Goal: Information Seeking & Learning: Learn about a topic

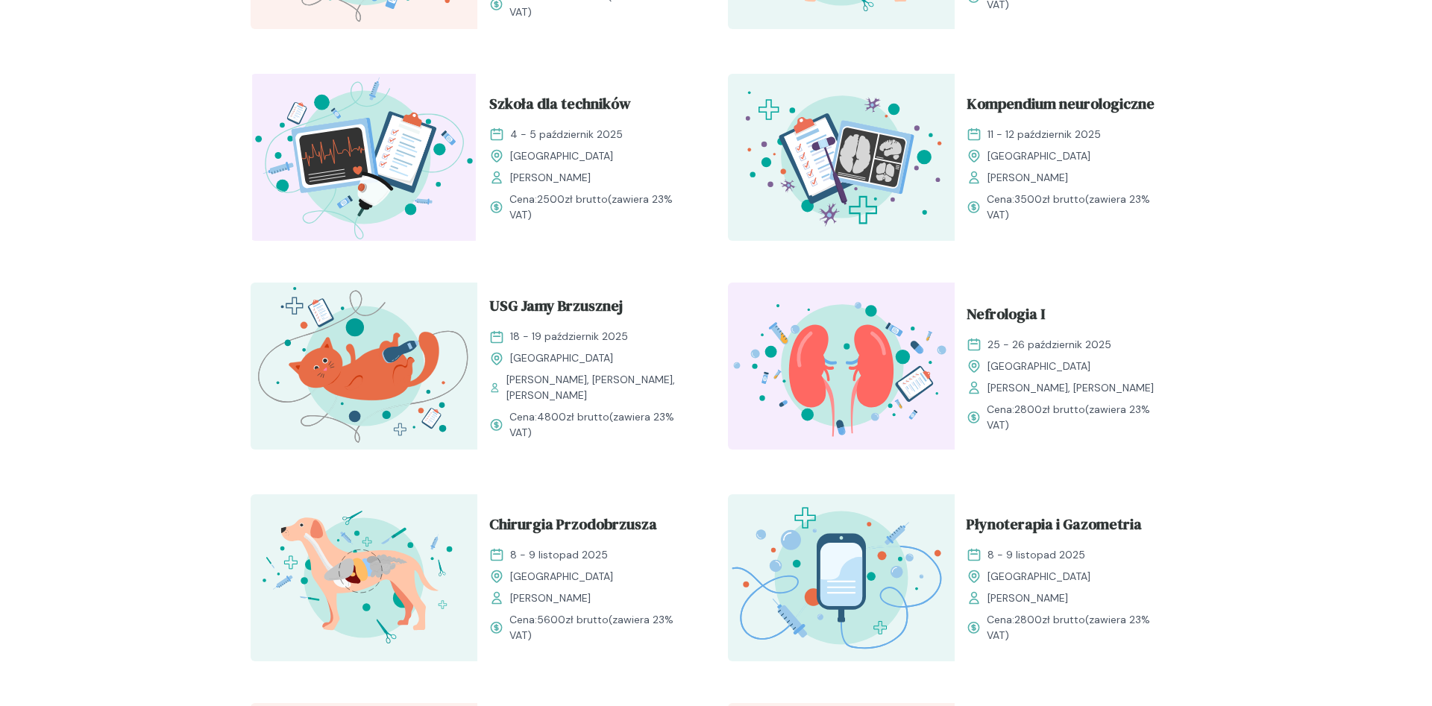
scroll to position [837, 0]
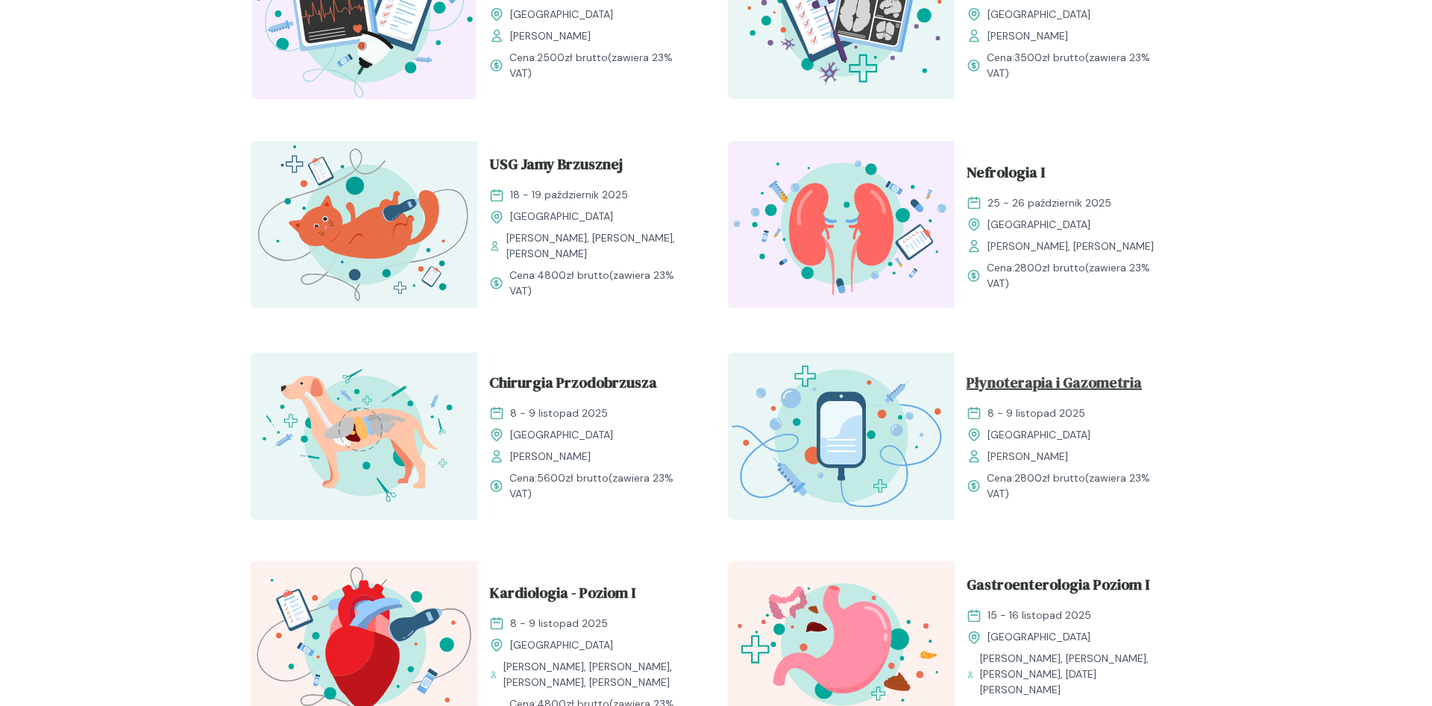
click at [1068, 379] on span "Płynoterapia i Gazometria" at bounding box center [1053, 385] width 175 height 28
click at [1036, 380] on span "Płynoterapia i Gazometria" at bounding box center [1053, 385] width 175 height 28
click at [1010, 384] on span "Płynoterapia i Gazometria" at bounding box center [1053, 385] width 175 height 28
click at [1049, 386] on span "Płynoterapia i Gazometria" at bounding box center [1053, 385] width 175 height 28
click at [1007, 418] on span "8 - 9 listopad 2025" at bounding box center [1036, 414] width 98 height 16
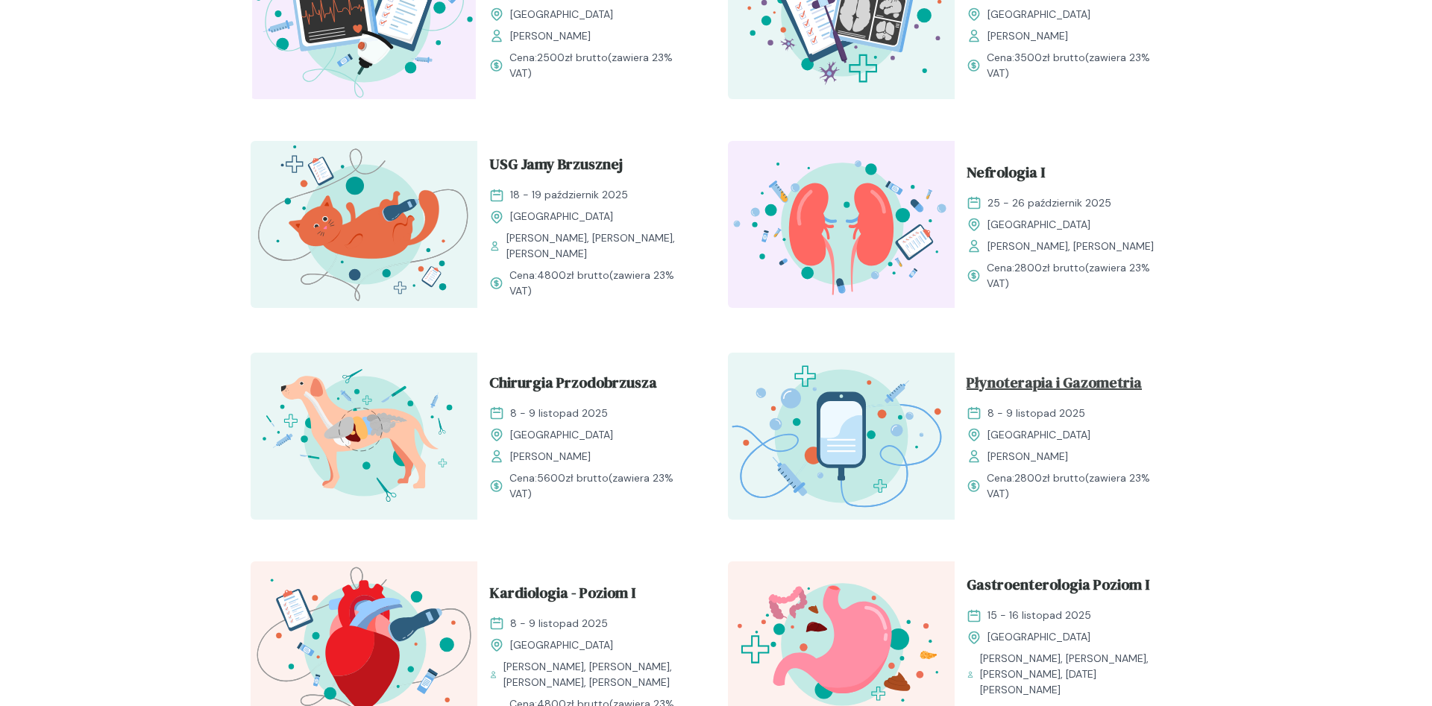
click at [1016, 375] on span "Płynoterapia i Gazometria" at bounding box center [1053, 385] width 175 height 28
click at [913, 390] on img at bounding box center [841, 436] width 227 height 167
click at [1057, 382] on span "Płynoterapia i Gazometria" at bounding box center [1053, 385] width 175 height 28
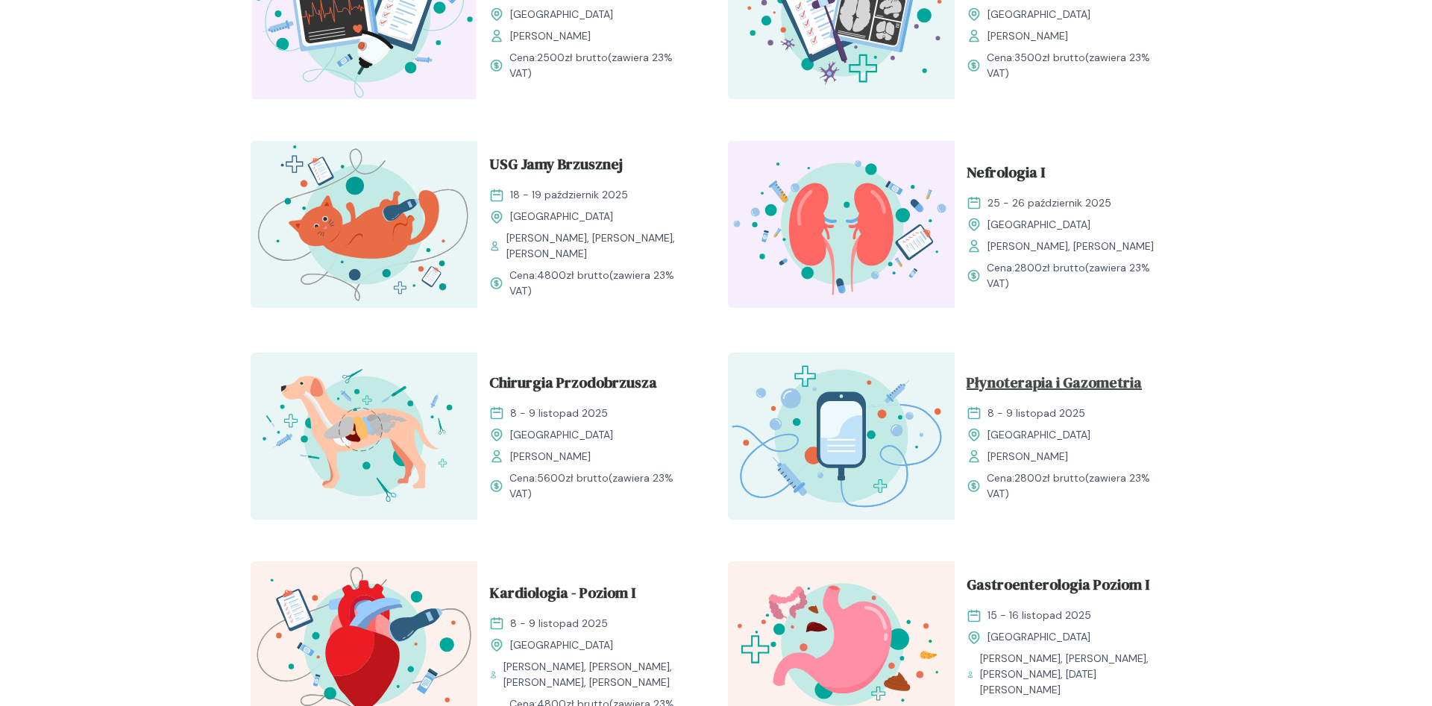
click at [1060, 385] on span "Płynoterapia i Gazometria" at bounding box center [1053, 385] width 175 height 28
click at [1027, 585] on span "Gastroenterologia Poziom I" at bounding box center [1057, 587] width 183 height 28
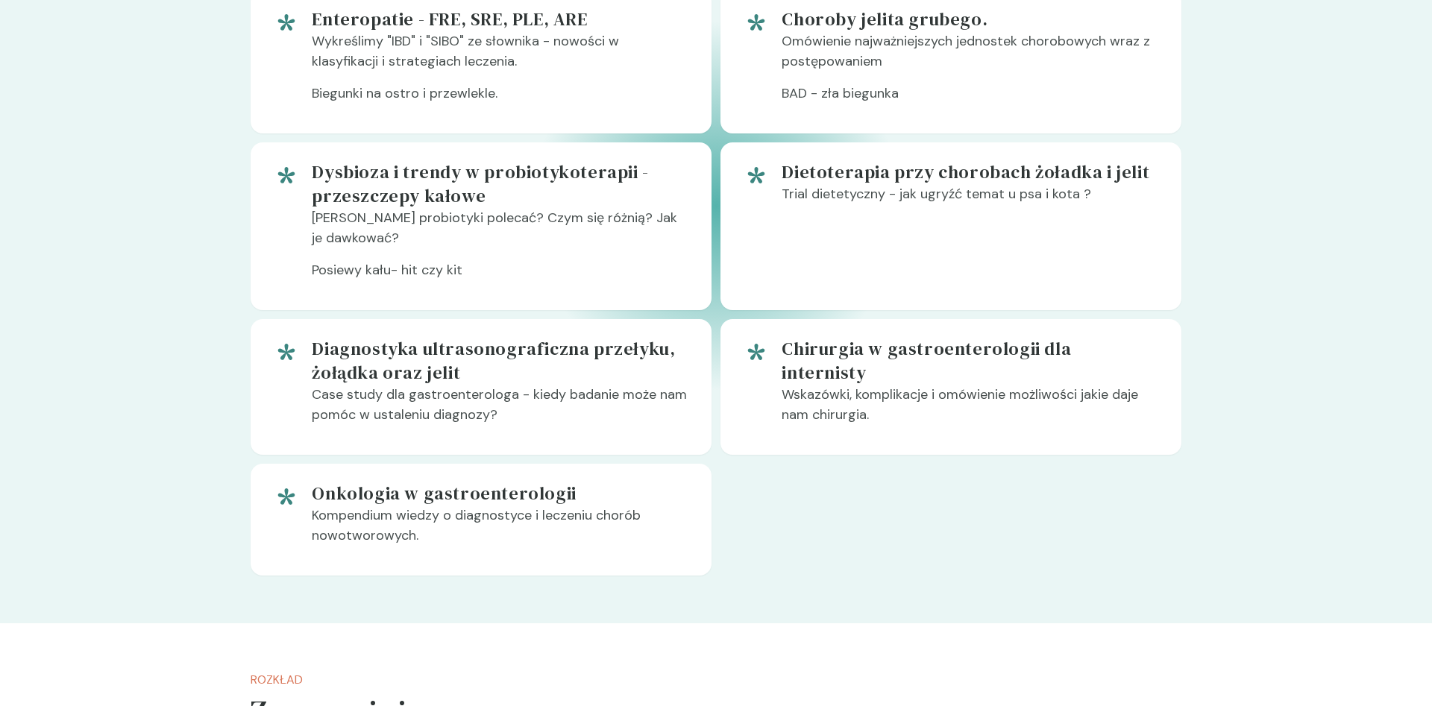
scroll to position [1065, 0]
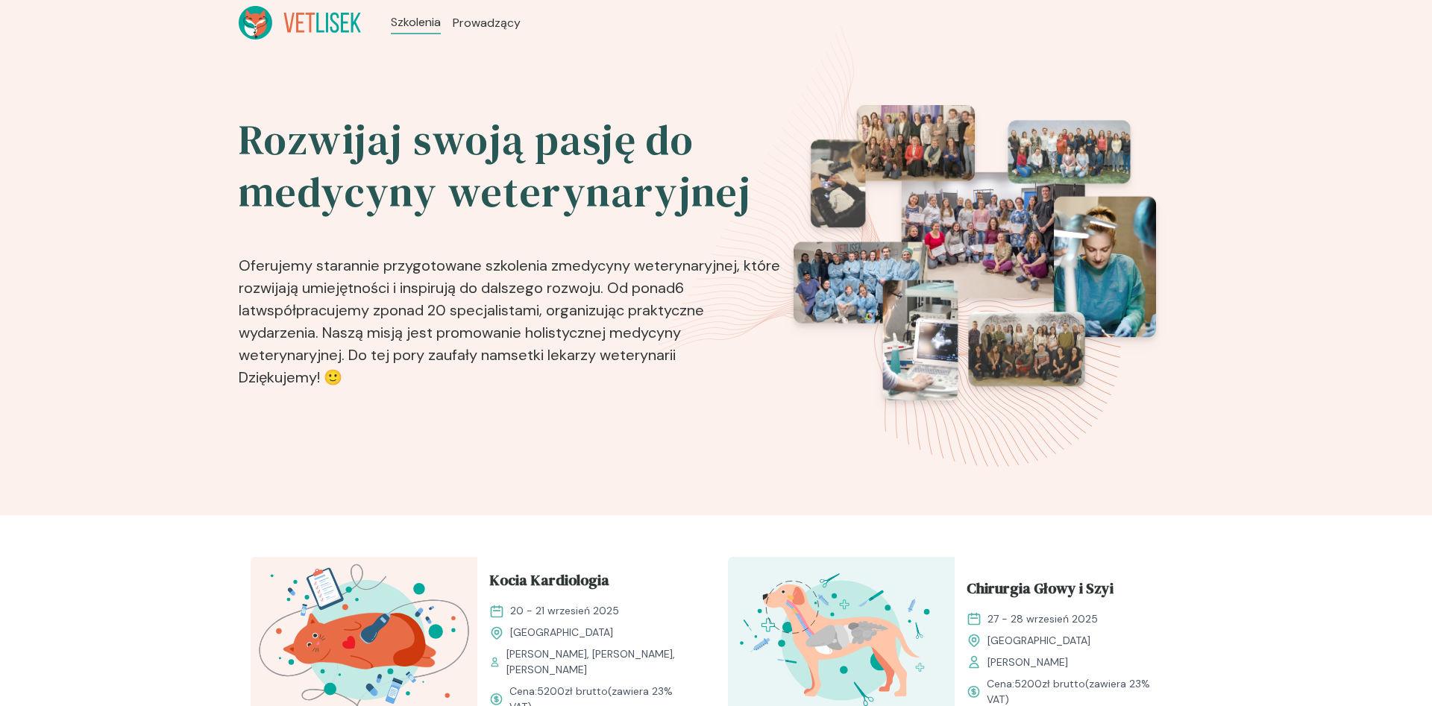
scroll to position [837, 0]
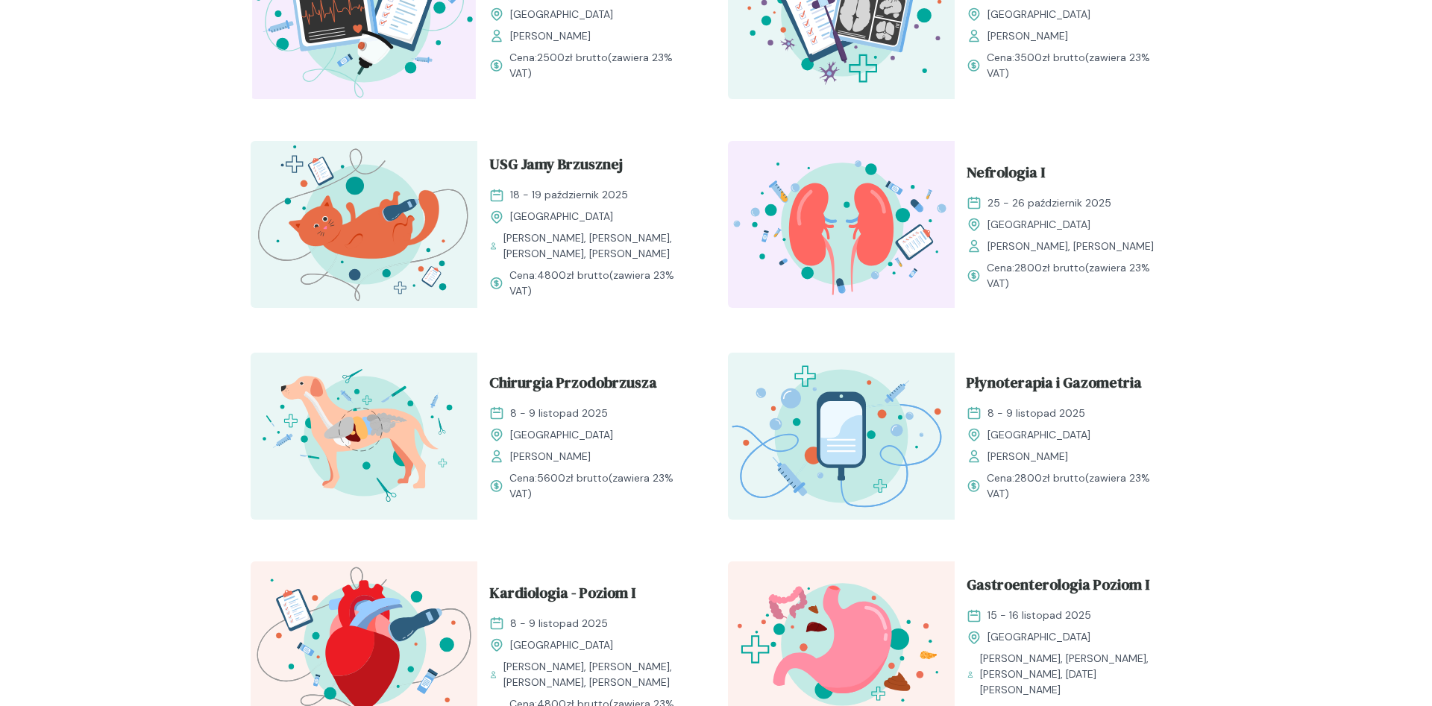
click at [1034, 383] on span "Płynoterapia i Gazometria" at bounding box center [1053, 385] width 175 height 28
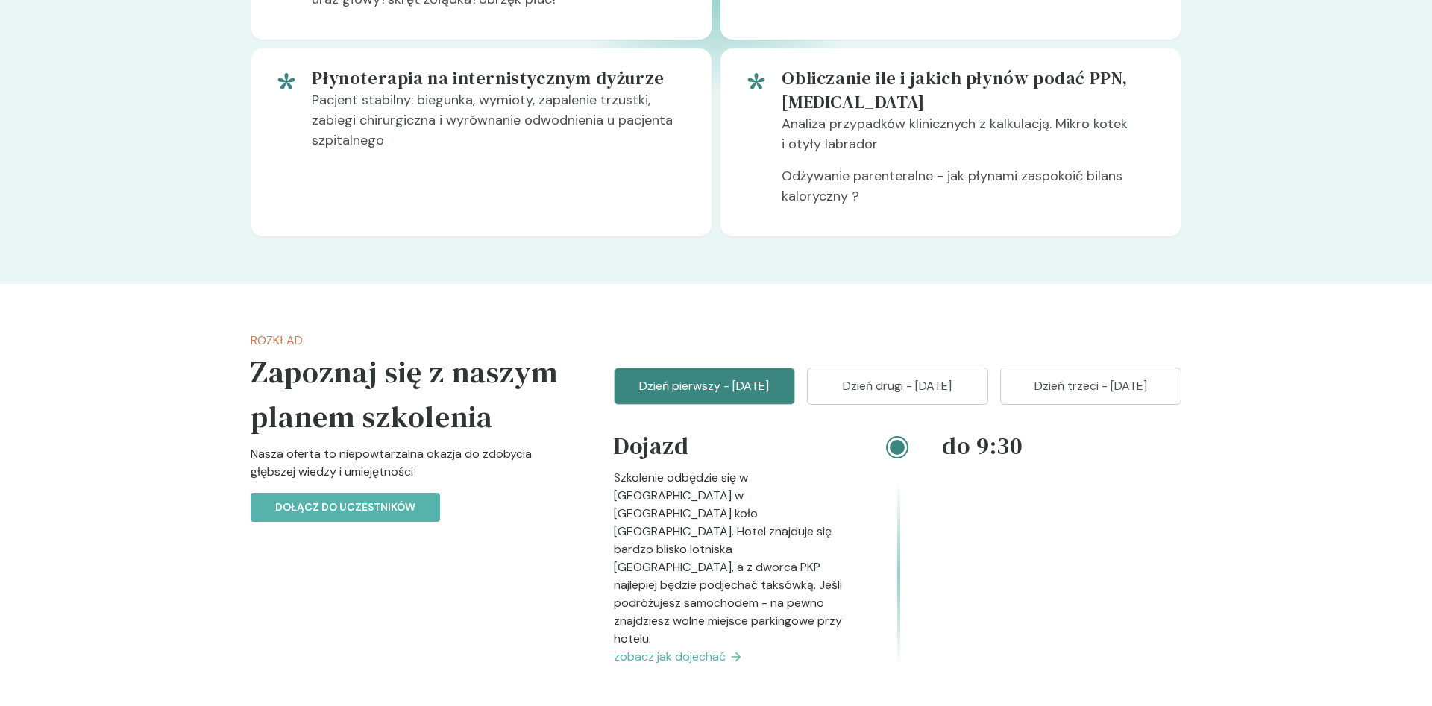
scroll to position [1369, 0]
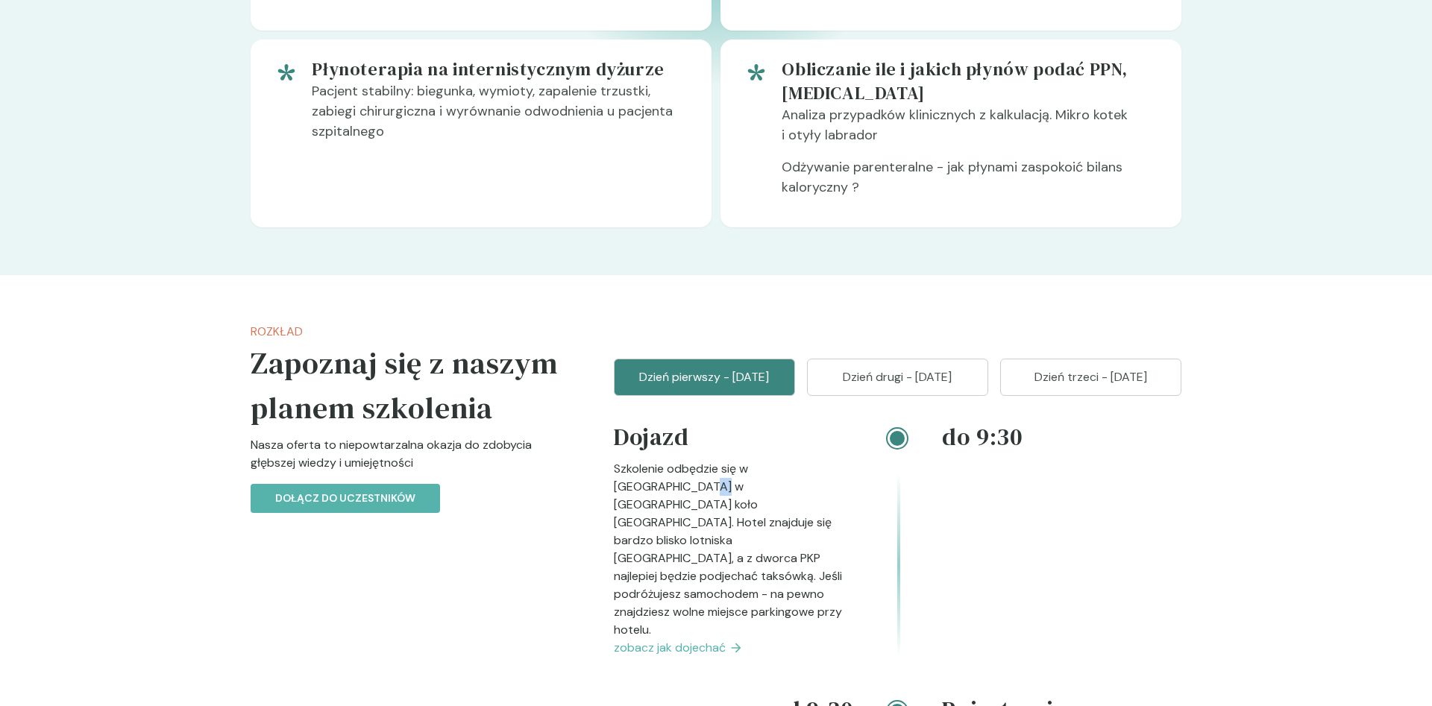
drag, startPoint x: 624, startPoint y: 488, endPoint x: 670, endPoint y: 485, distance: 45.6
click at [667, 485] on p "Szkolenie odbędzie się w [GEOGRAPHIC_DATA] w [GEOGRAPHIC_DATA] koło [GEOGRAPHIC…" at bounding box center [733, 549] width 239 height 179
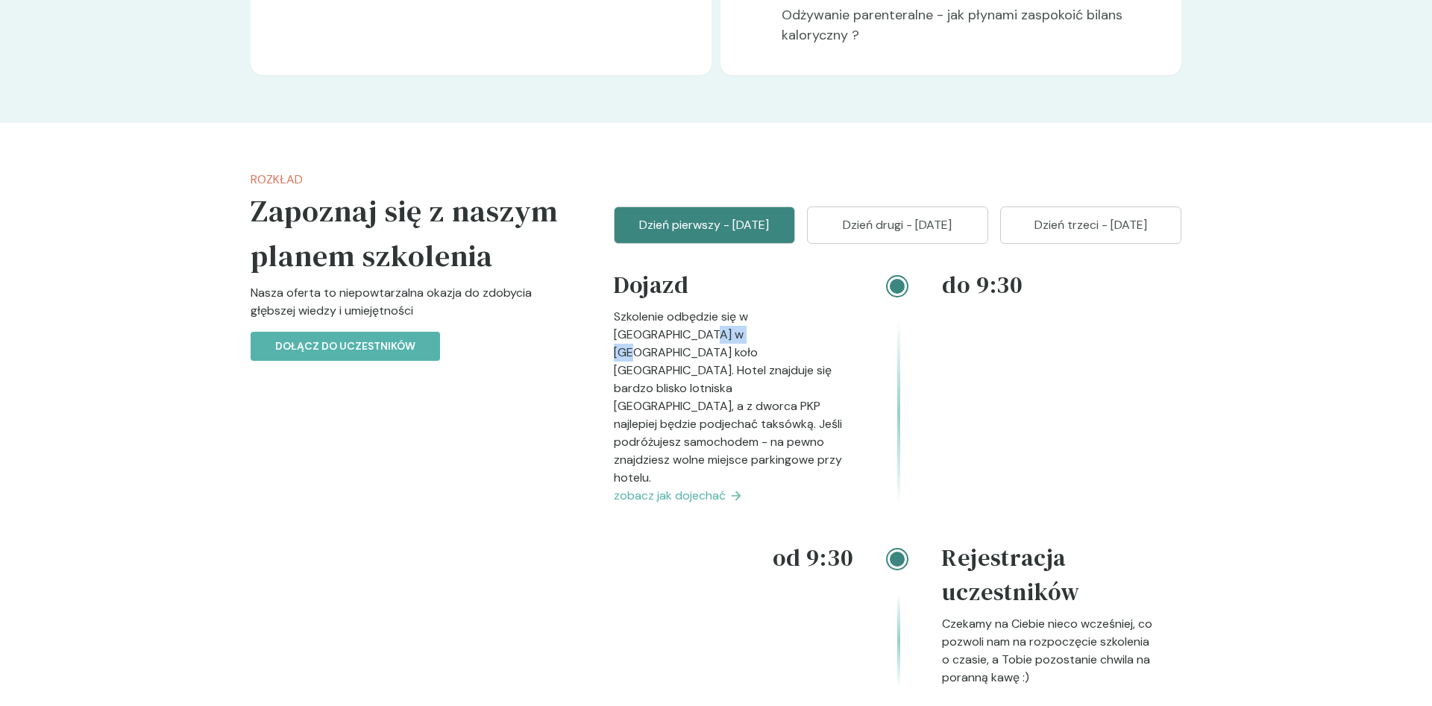
scroll to position [1825, 0]
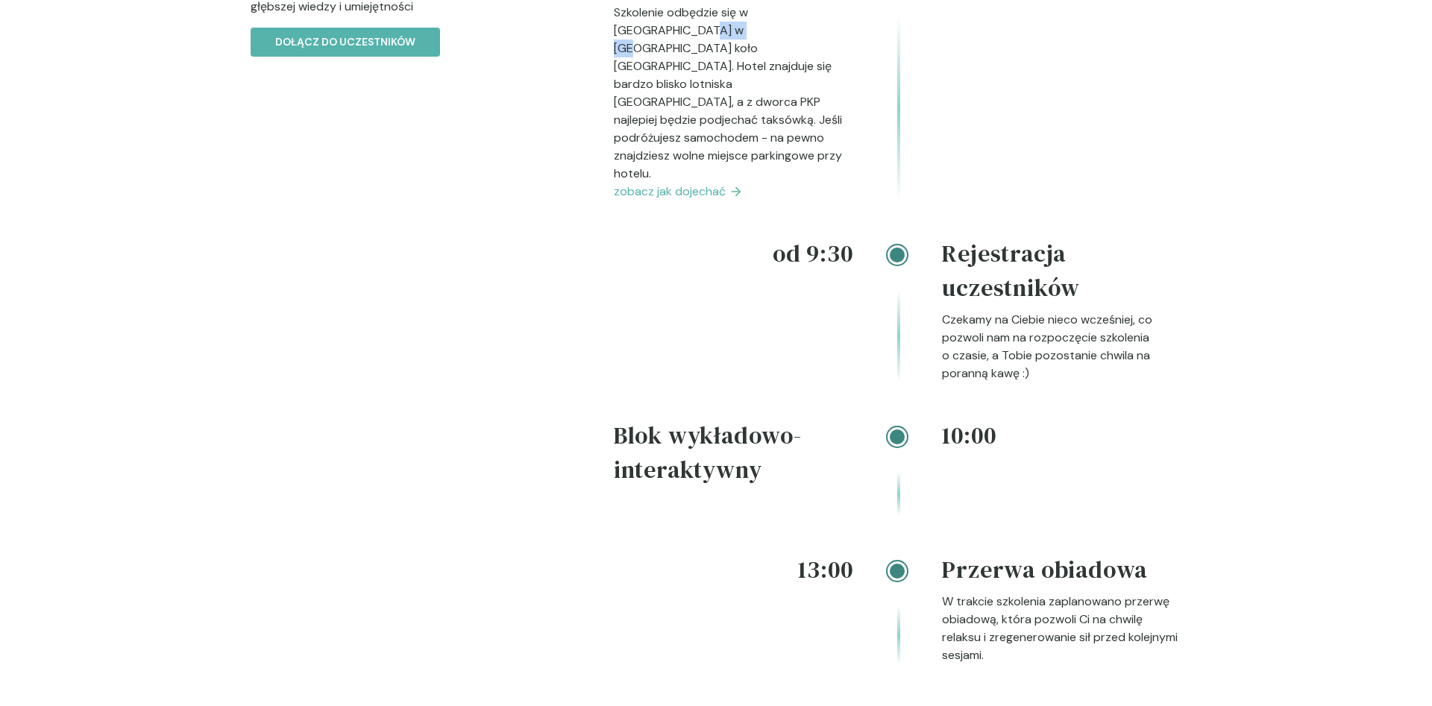
click at [698, 183] on span "zobacz jak dojechać" at bounding box center [670, 192] width 112 height 18
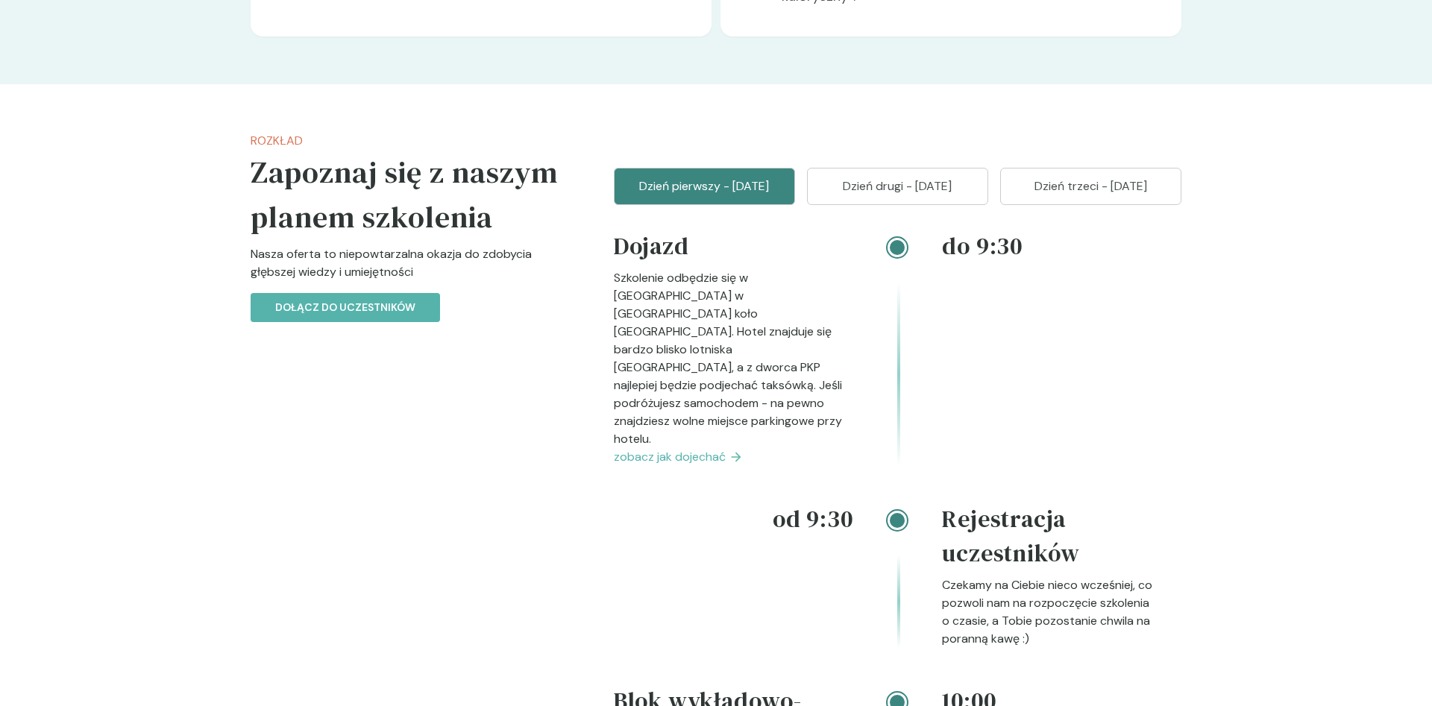
scroll to position [1326, 0]
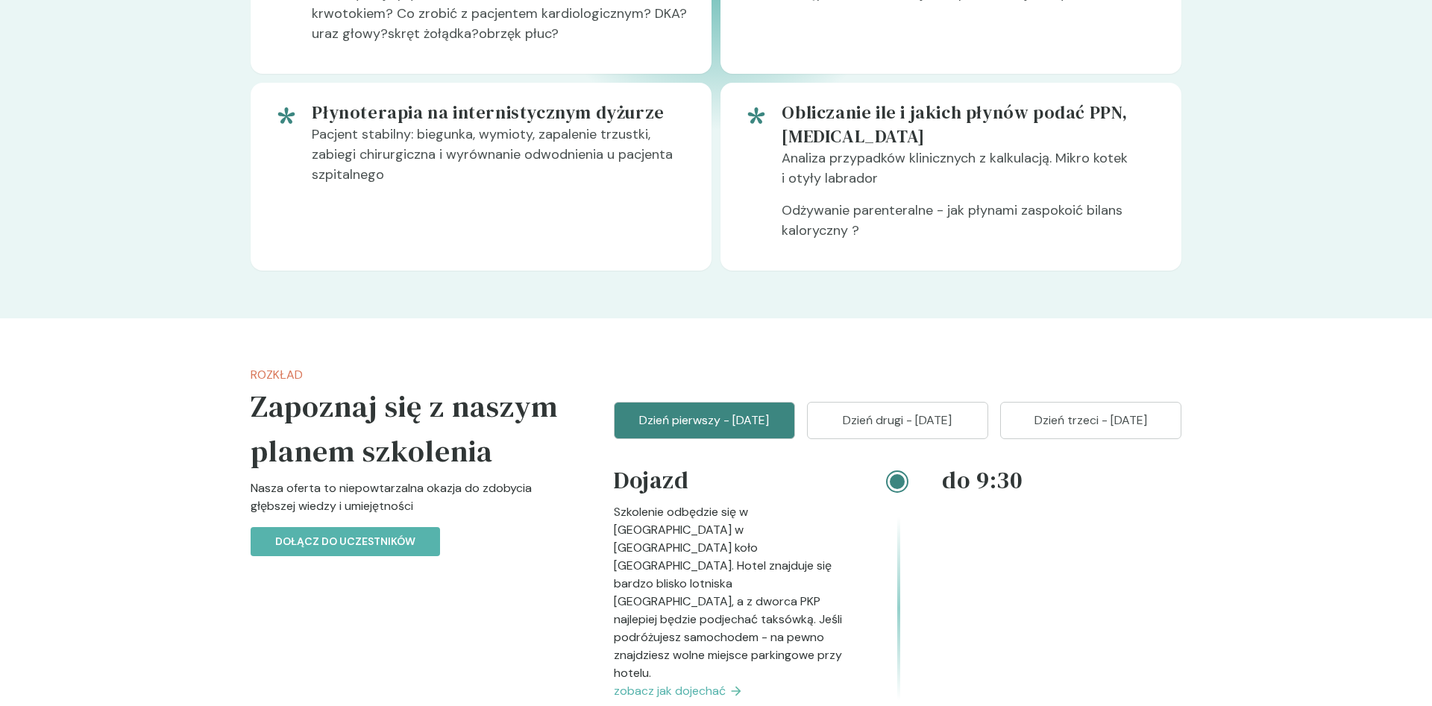
click at [1080, 402] on button "Dzień trzeci - 10 listopad" at bounding box center [1090, 420] width 181 height 37
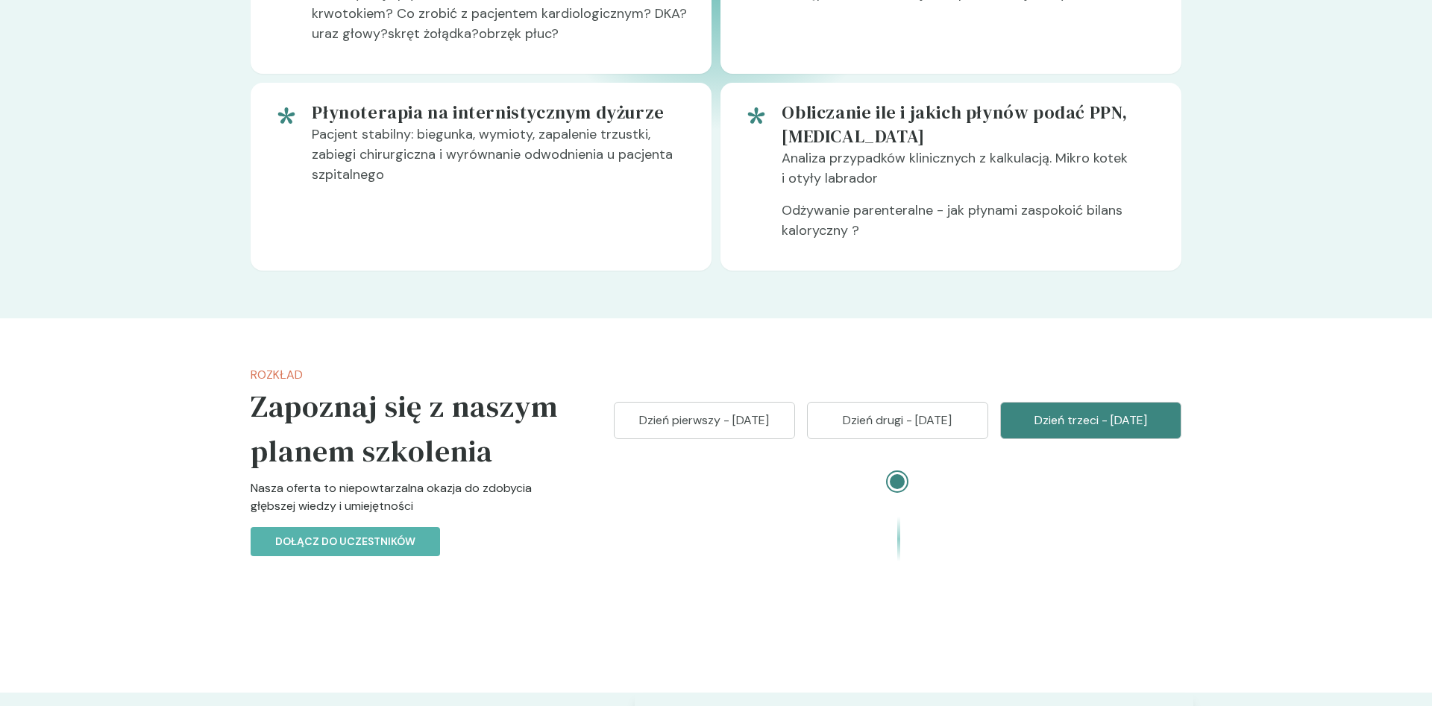
click at [731, 415] on p "Dzień pierwszy - 08 listopad" at bounding box center [704, 421] width 144 height 18
